Goal: Task Accomplishment & Management: Complete application form

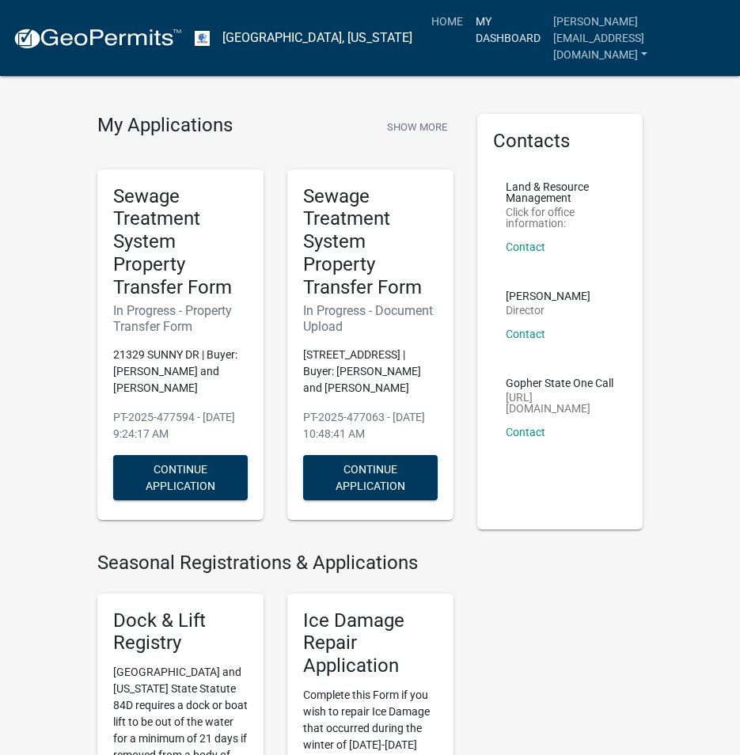
click at [537, 21] on link "My Dashboard" at bounding box center [508, 29] width 78 height 47
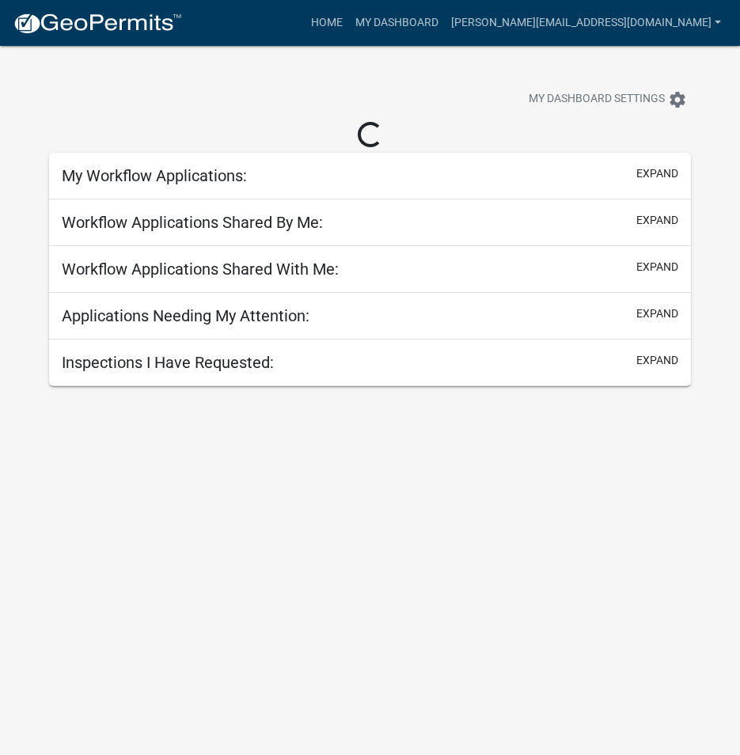
select select "3: 100"
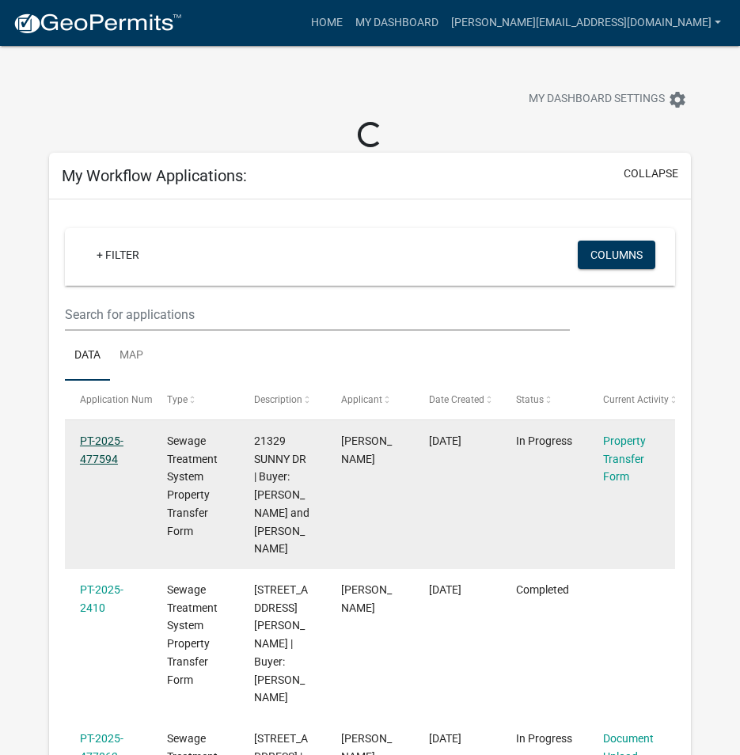
click at [104, 442] on link "PT-2025-477594" at bounding box center [102, 449] width 44 height 31
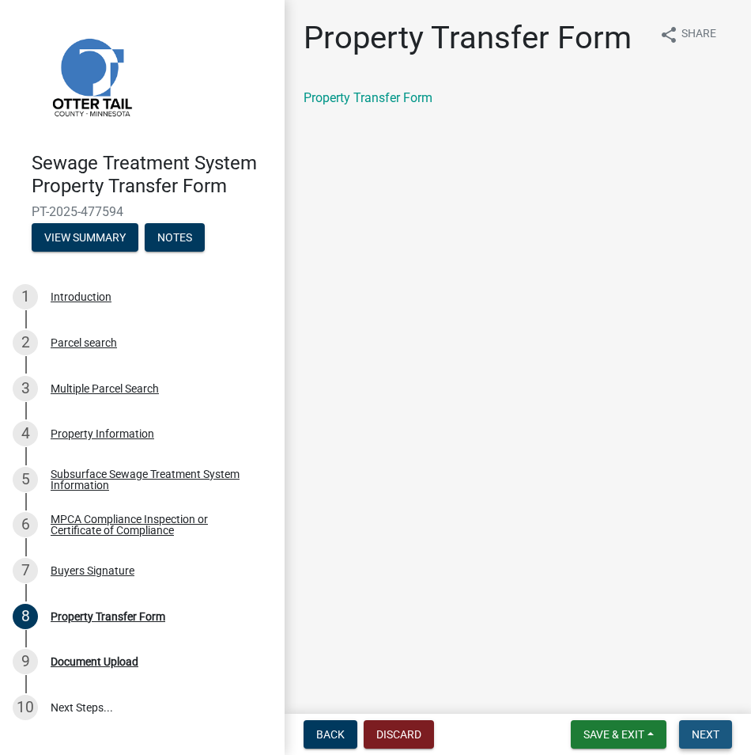
click at [717, 733] on span "Next" at bounding box center [706, 734] width 28 height 13
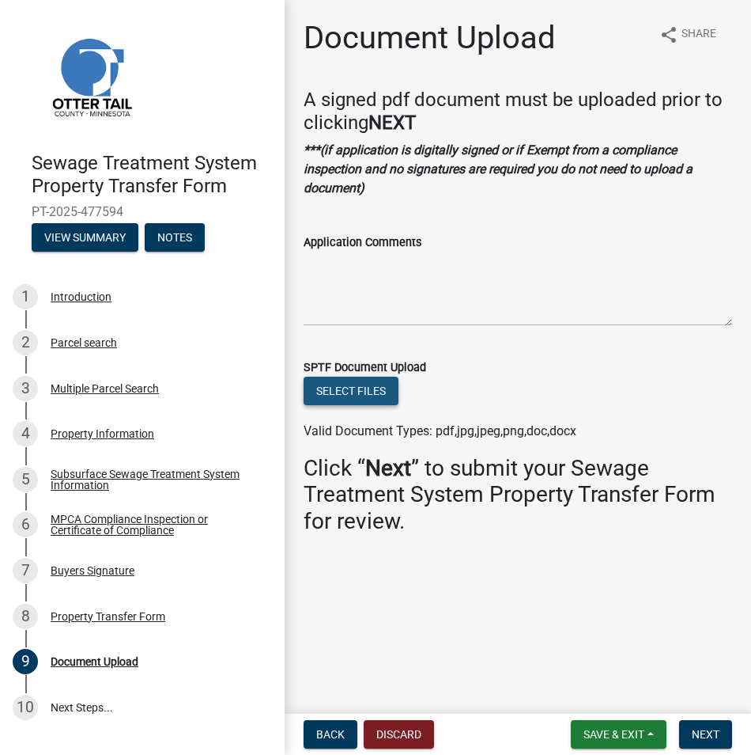
click at [367, 388] on button "Select files" at bounding box center [351, 390] width 95 height 28
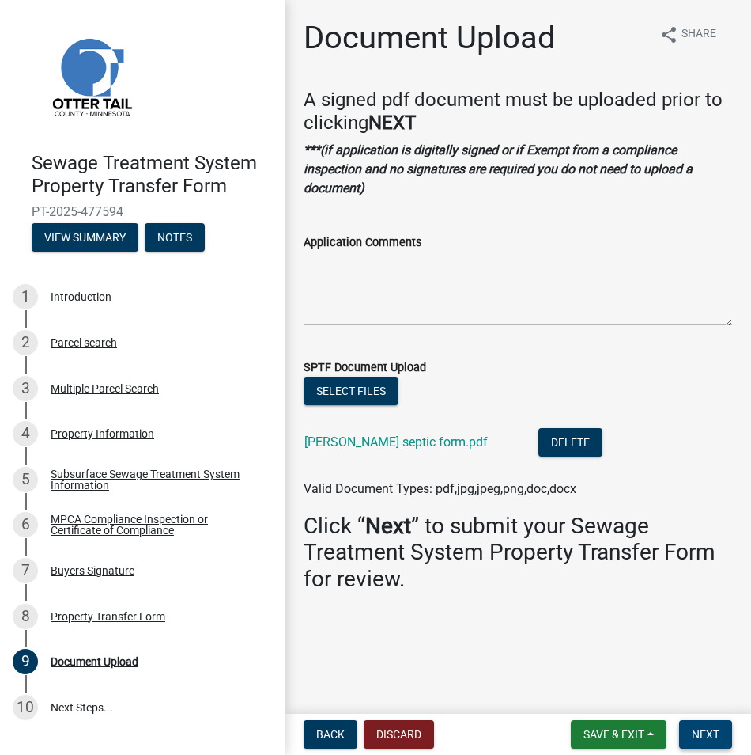
click at [704, 724] on button "Next" at bounding box center [705, 734] width 53 height 28
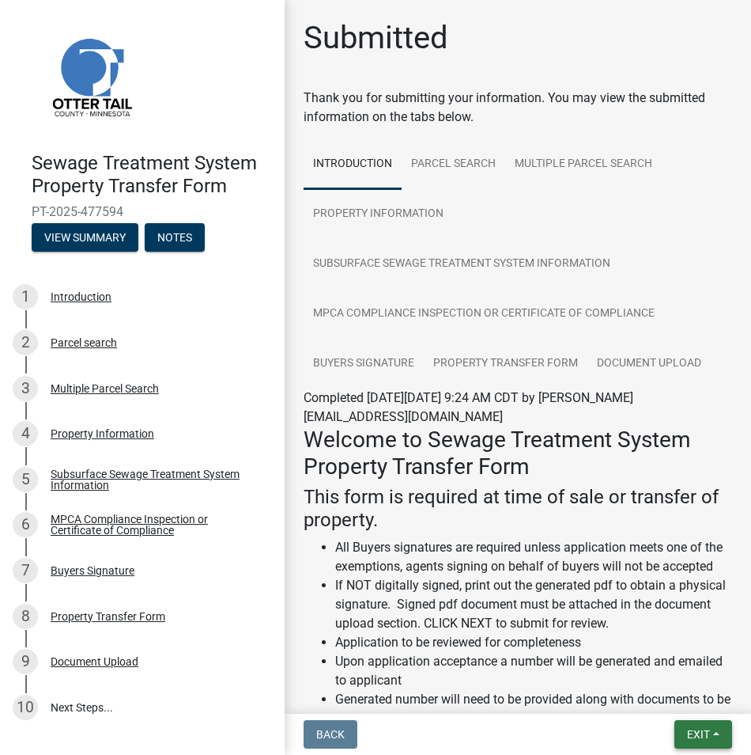
click at [704, 733] on span "Exit" at bounding box center [698, 734] width 23 height 13
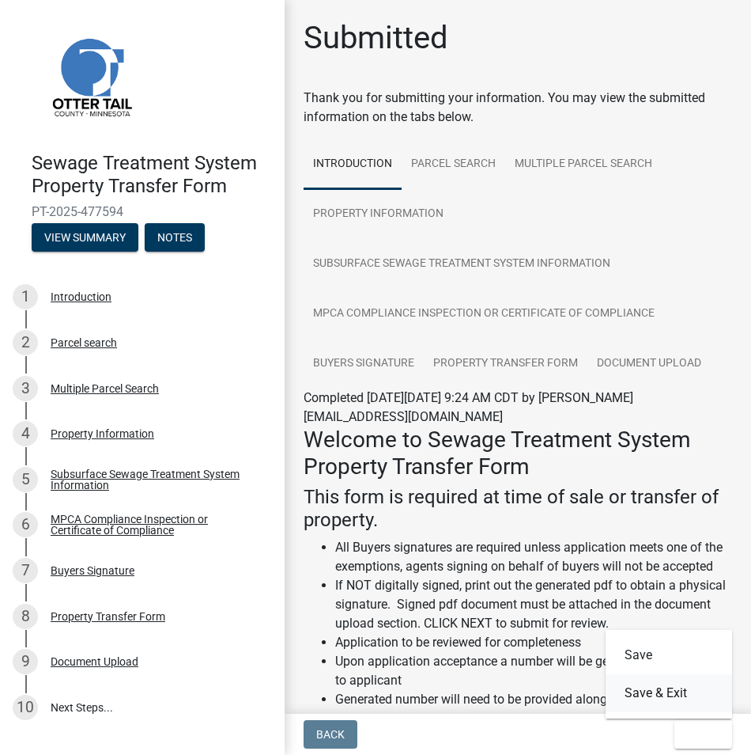
click at [681, 699] on button "Save & Exit" at bounding box center [669, 693] width 127 height 38
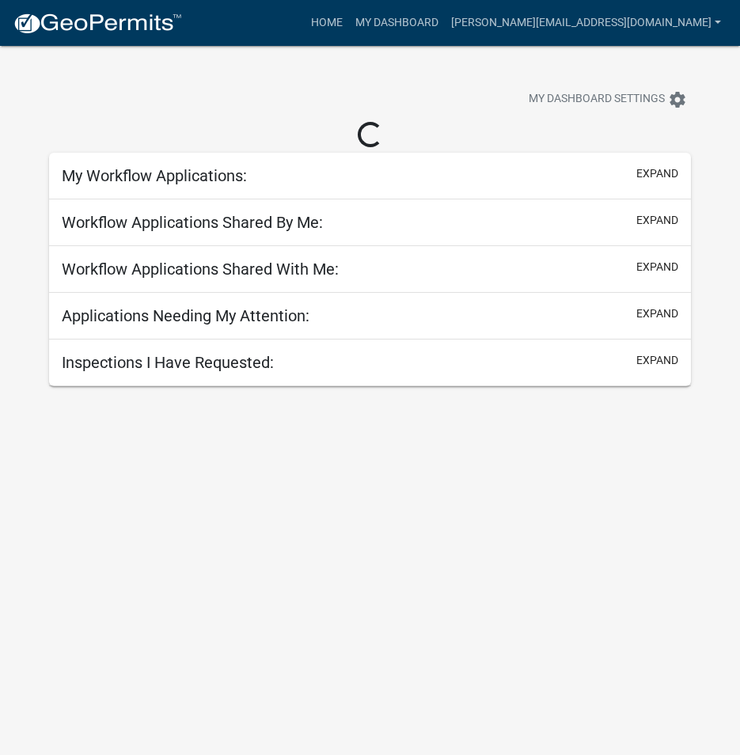
select select "3: 100"
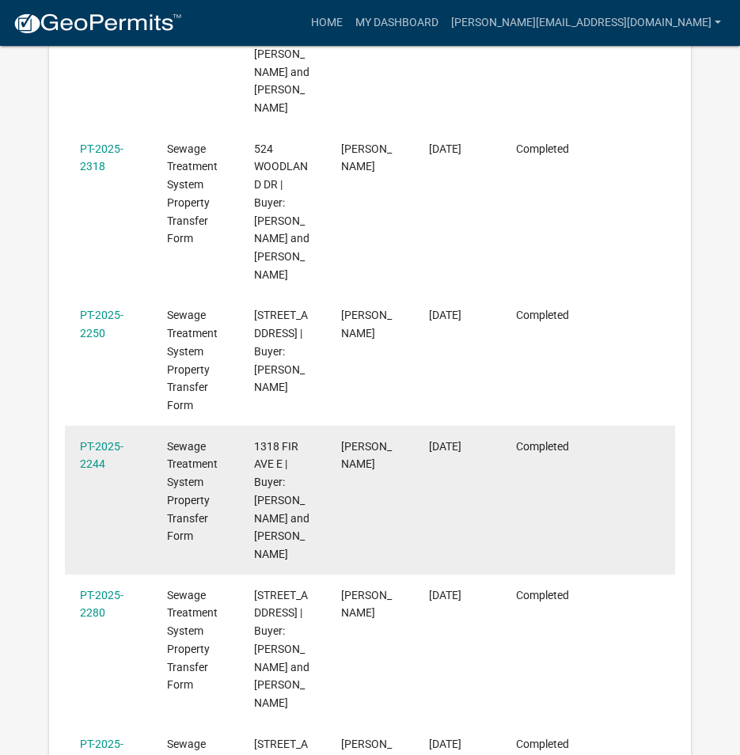
scroll to position [1712, 0]
